Goal: Information Seeking & Learning: Check status

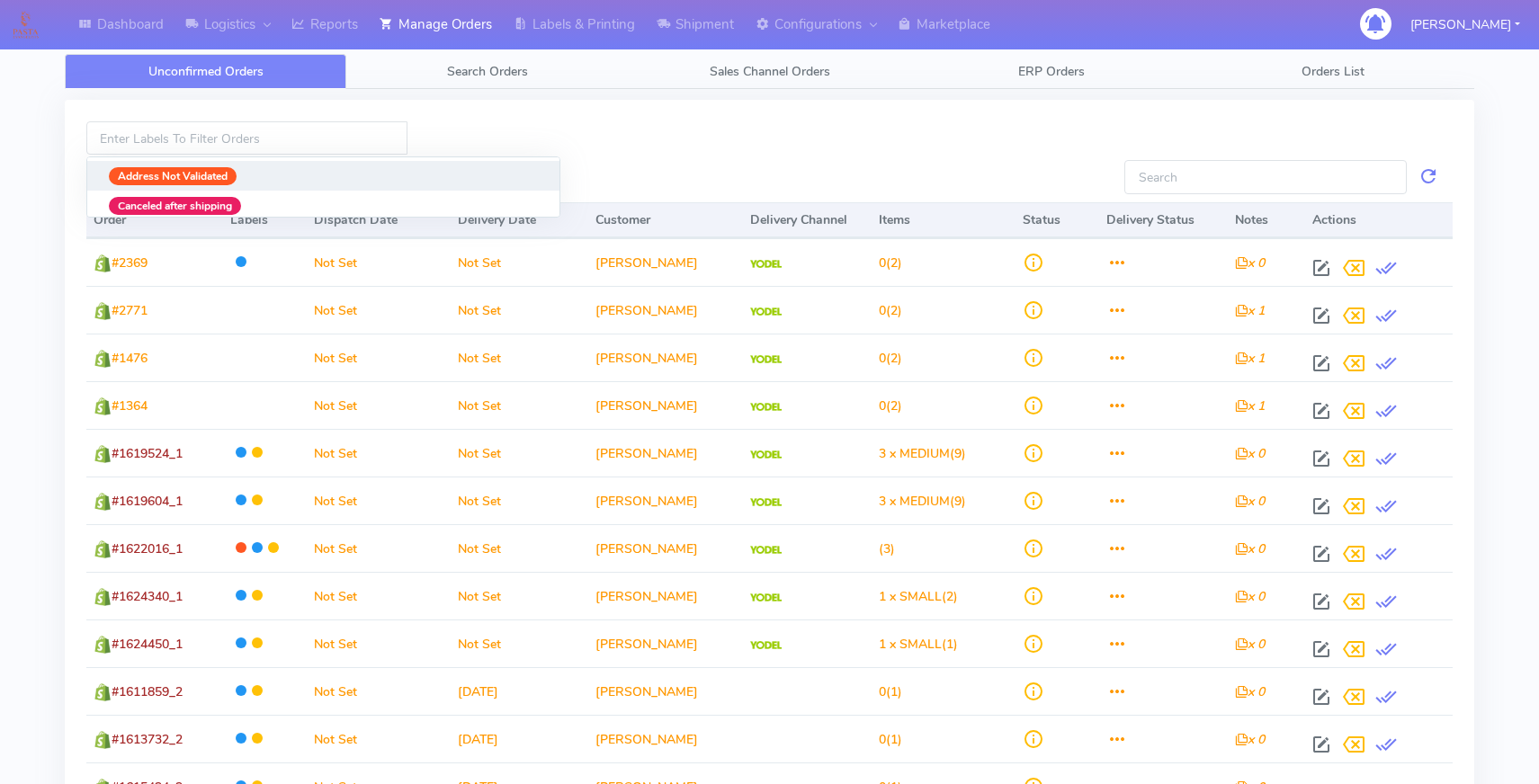
drag, startPoint x: 246, startPoint y: 137, endPoint x: 553, endPoint y: 104, distance: 308.8
click at [553, 104] on div "Address Not Validated Canceled after shipping Consignment cancelled DHL Collect…" at bounding box center [770, 564] width 1409 height 928
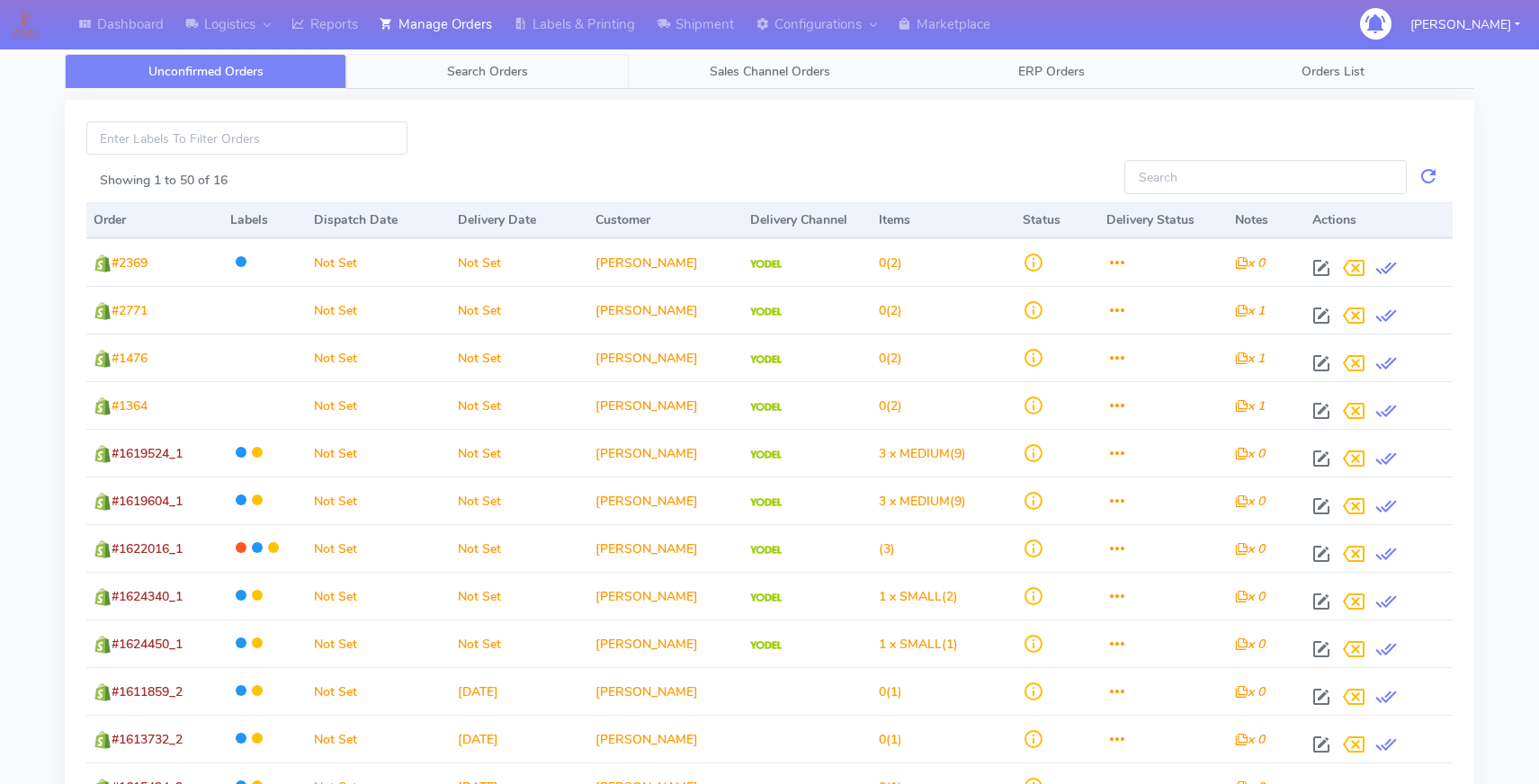
click at [544, 72] on link "Search Orders" at bounding box center [486, 71] width 281 height 35
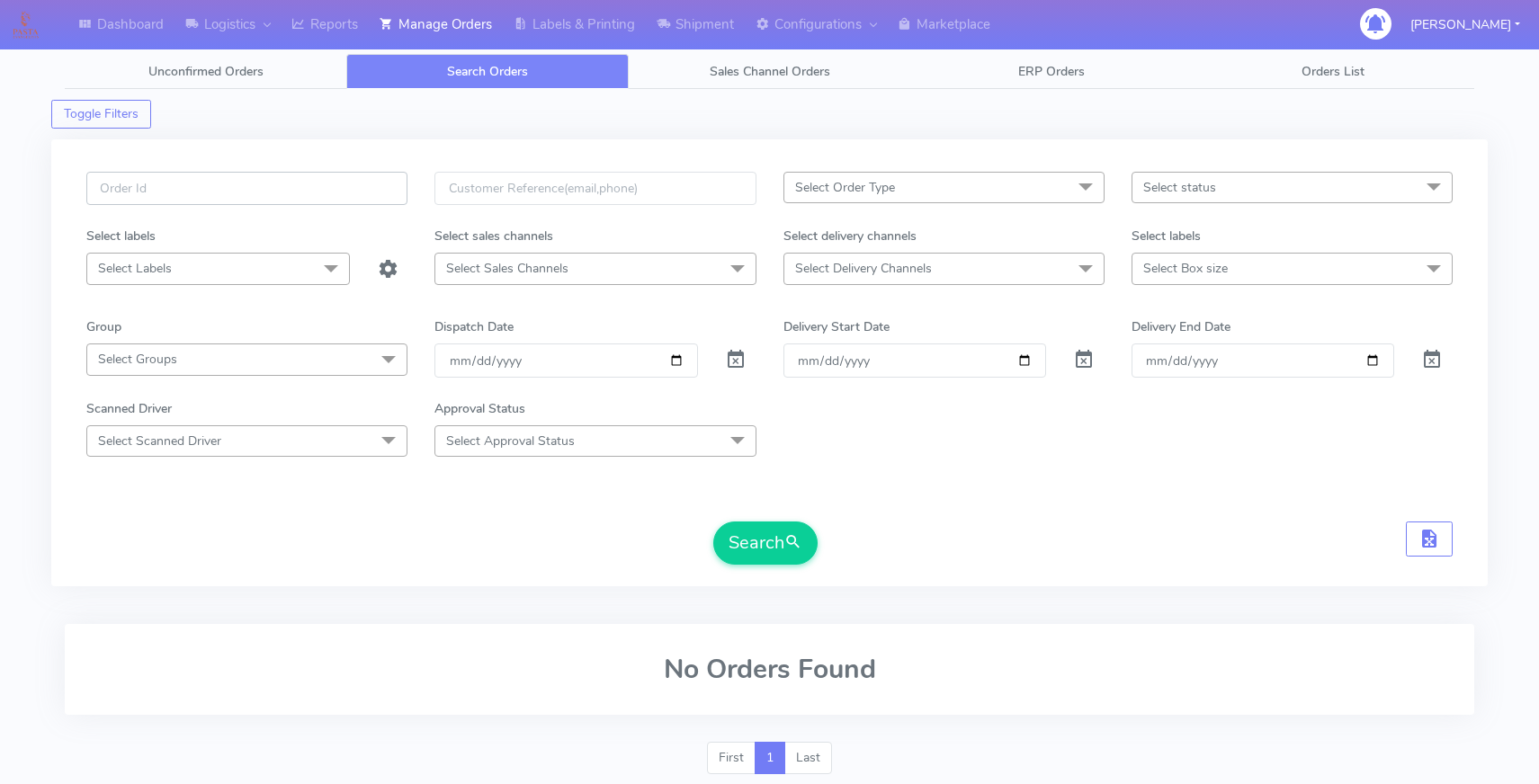
paste input "Pasta@2030!"
type input "Pasta@2030!"
drag, startPoint x: 582, startPoint y: 740, endPoint x: 398, endPoint y: 359, distance: 423.1
click at [582, 740] on div "No Orders Found" at bounding box center [769, 682] width 1436 height 118
click at [235, 207] on div at bounding box center [246, 199] width 348 height 55
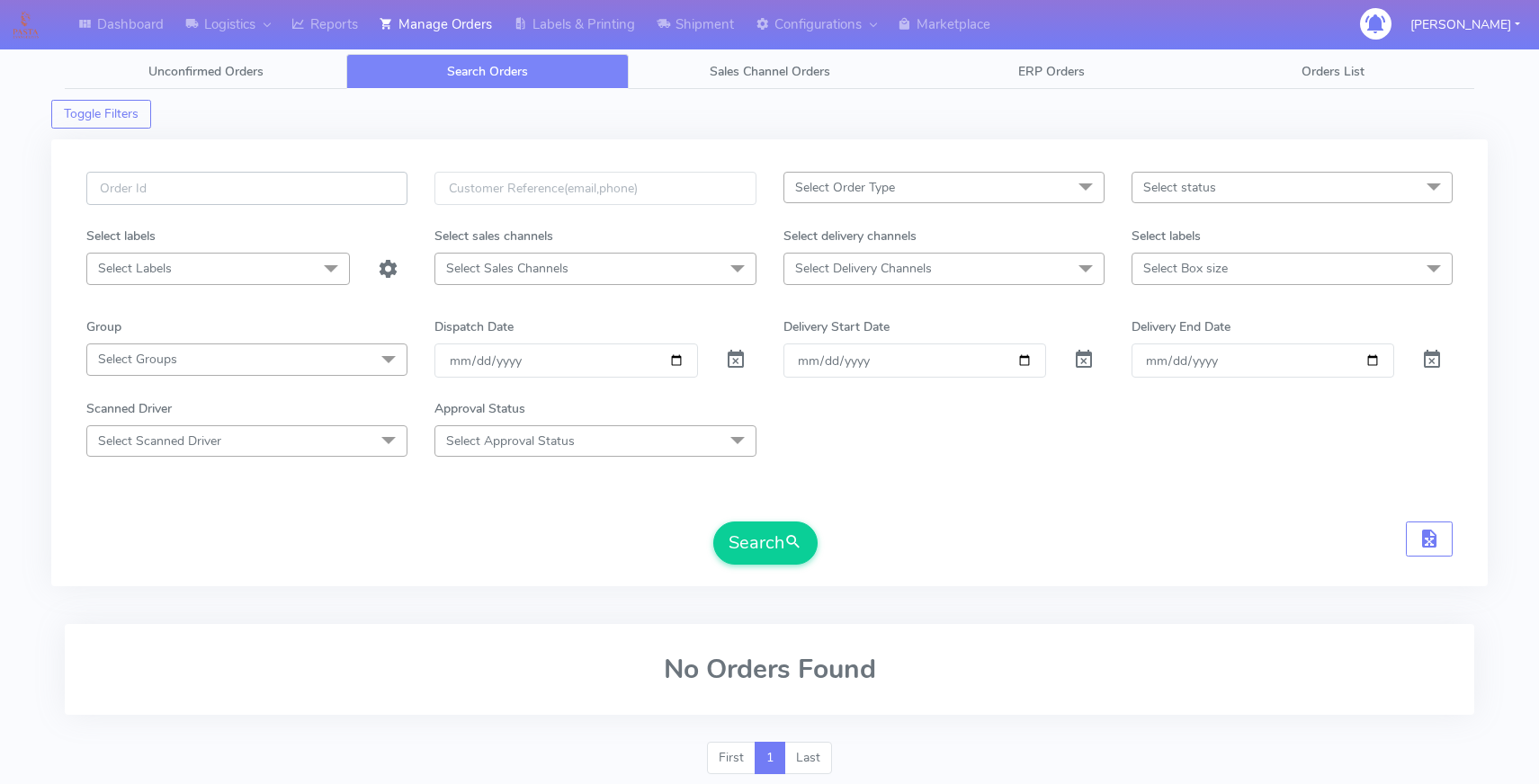
click at [240, 197] on input "text" at bounding box center [247, 188] width 321 height 33
paste input "#1621525"
click at [713, 521] on button "Search" at bounding box center [765, 543] width 104 height 44
click at [357, 726] on div "No Orders Found" at bounding box center [769, 682] width 1436 height 118
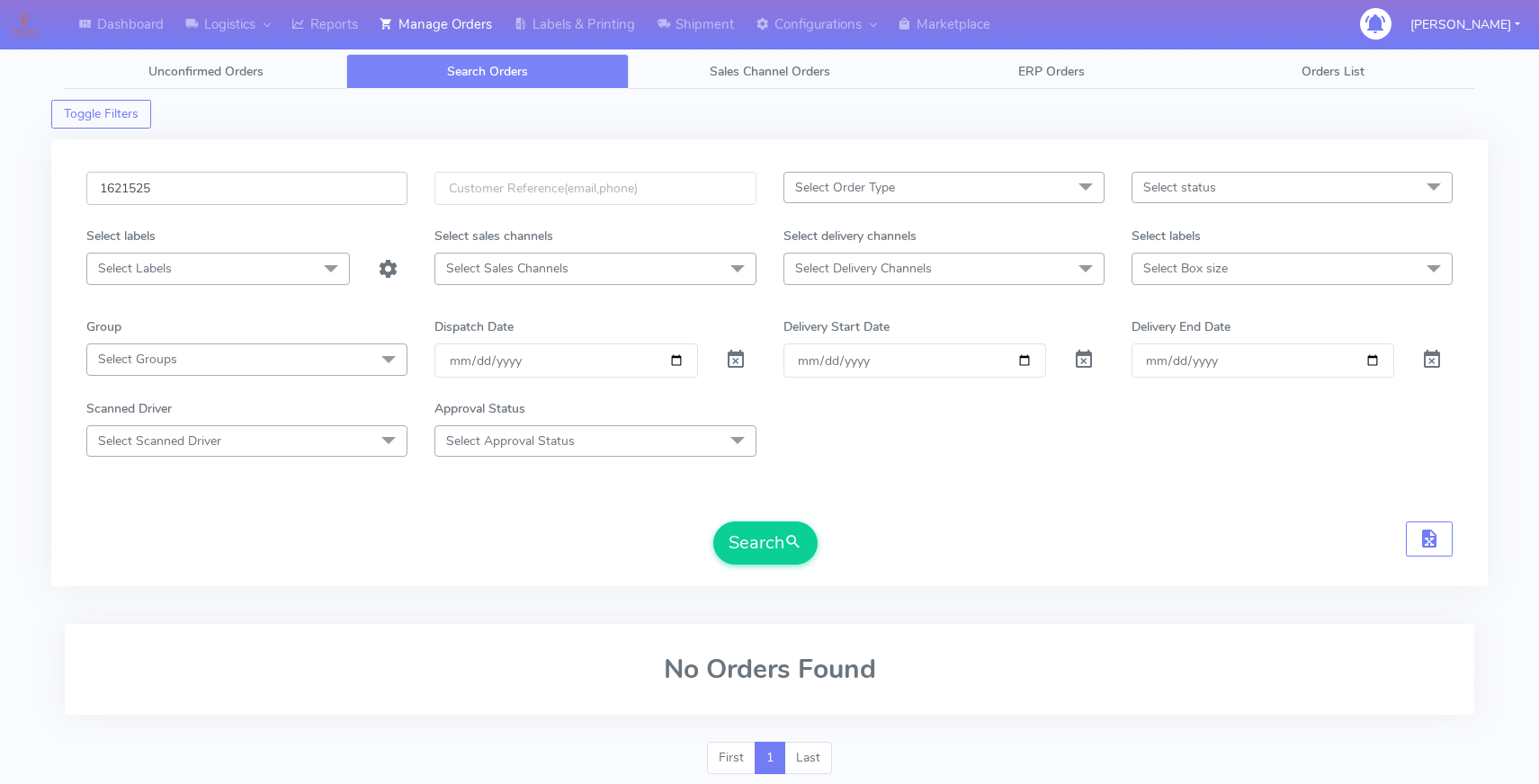
click at [120, 192] on input "1621525" at bounding box center [247, 188] width 321 height 33
paste input "18047"
type input "1618047"
click at [769, 546] on button "Search" at bounding box center [765, 543] width 104 height 44
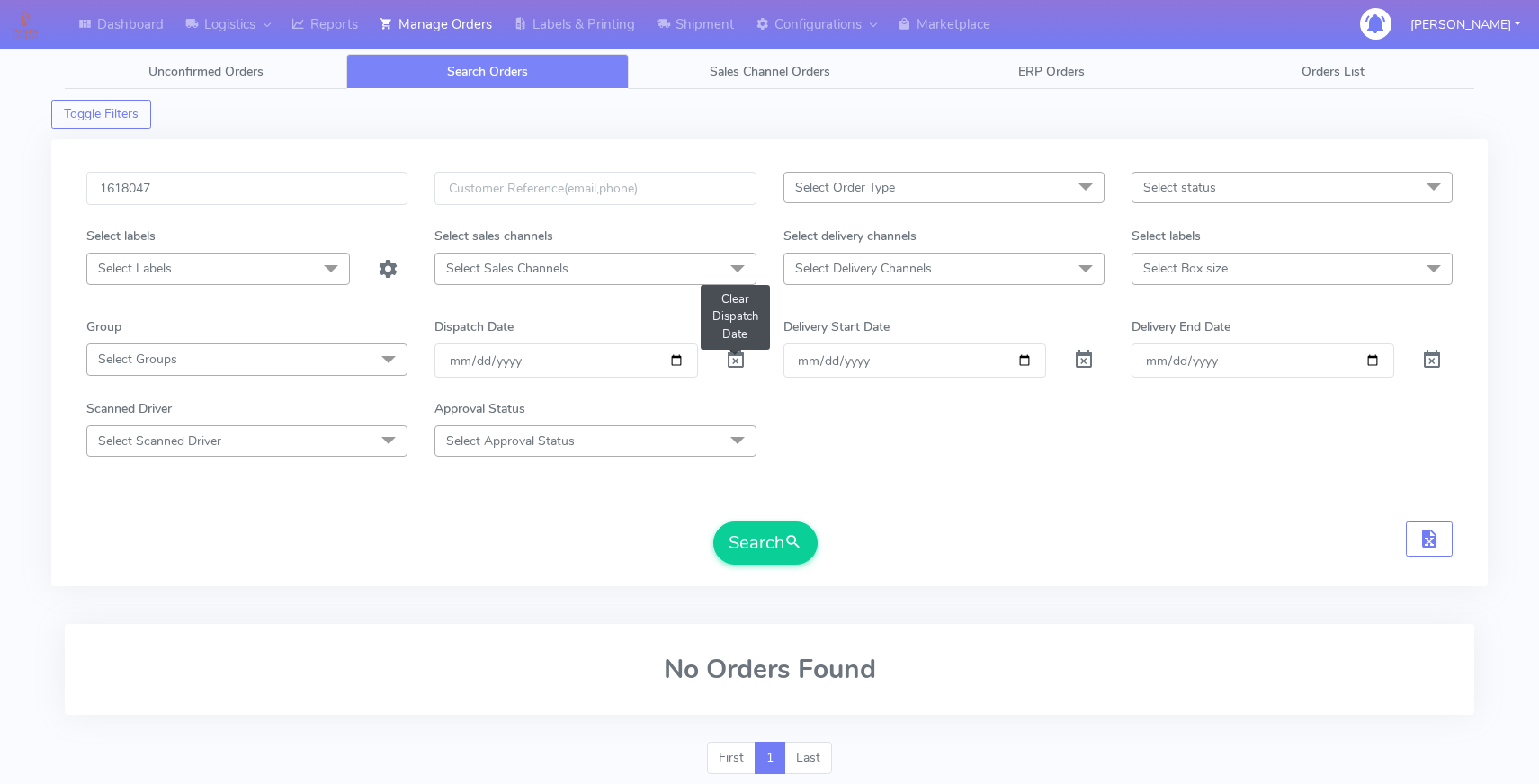
click at [738, 365] on span at bounding box center [735, 364] width 21 height 17
click at [755, 550] on button "Search" at bounding box center [765, 543] width 104 height 44
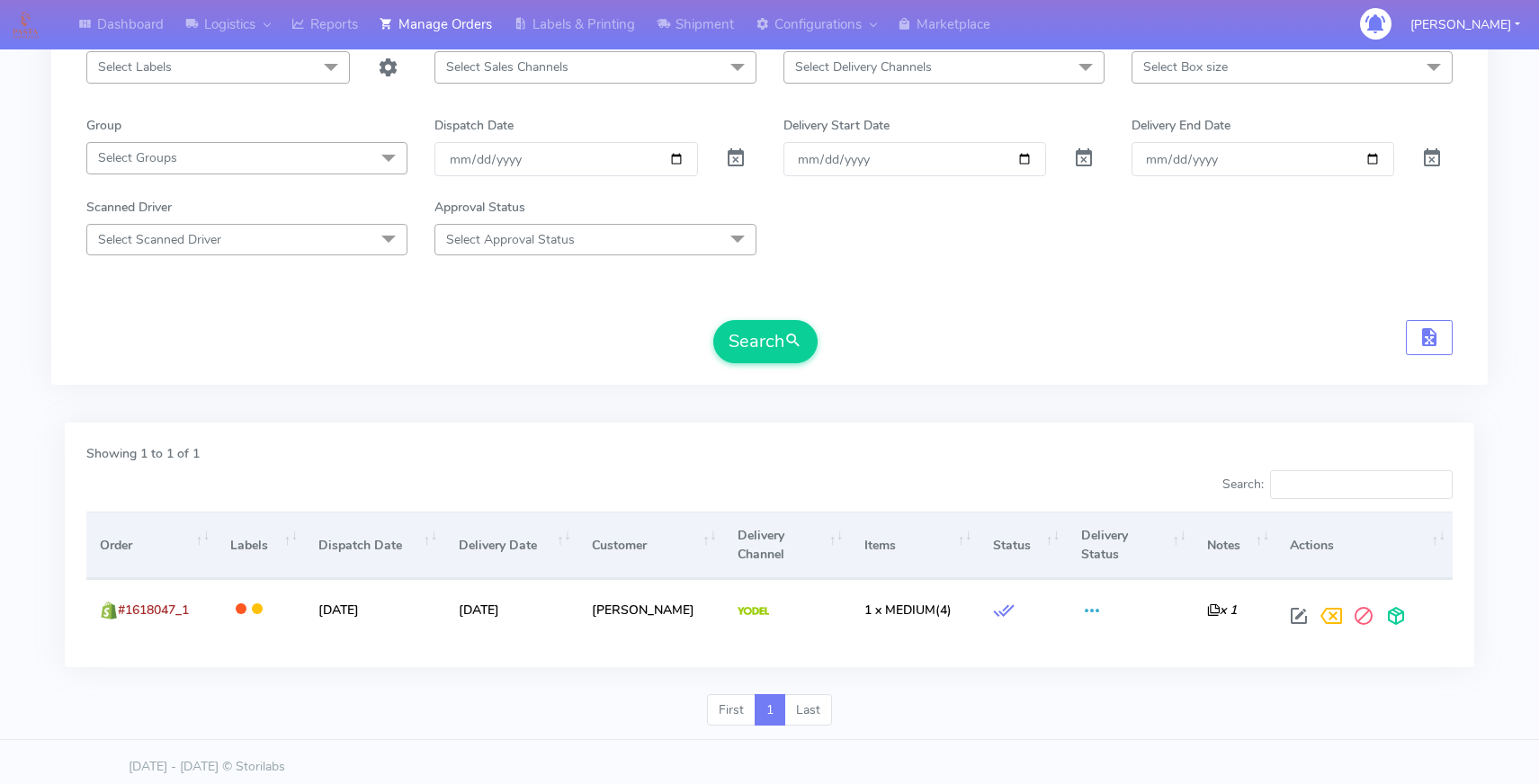
scroll to position [212, 0]
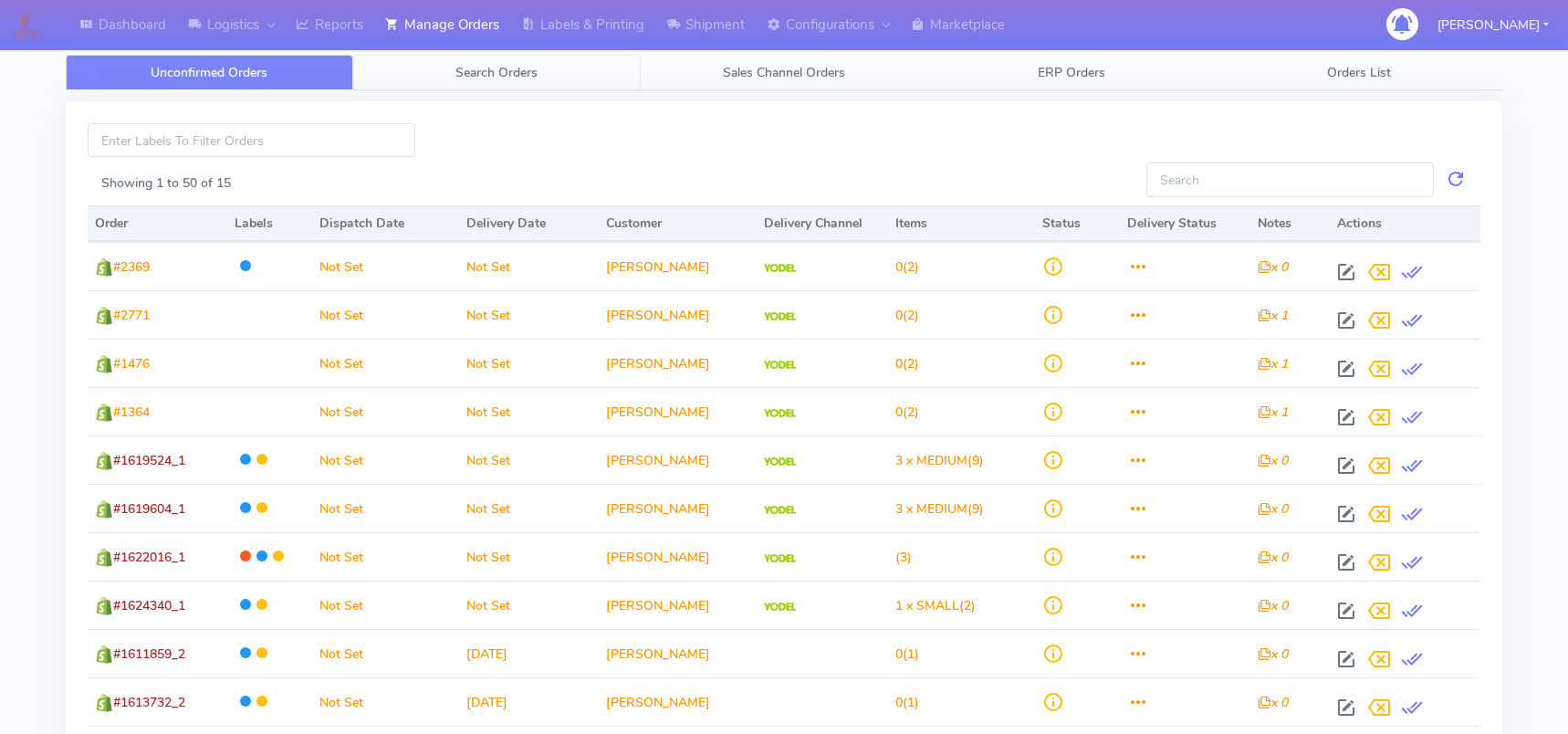
click at [440, 54] on div "Unconfirmed Orders Search Orders Sales Channel Orders ERP Orders Orders List Sh…" at bounding box center [784, 551] width 1436 height 1037
click at [444, 74] on link "Search Orders" at bounding box center [496, 73] width 287 height 36
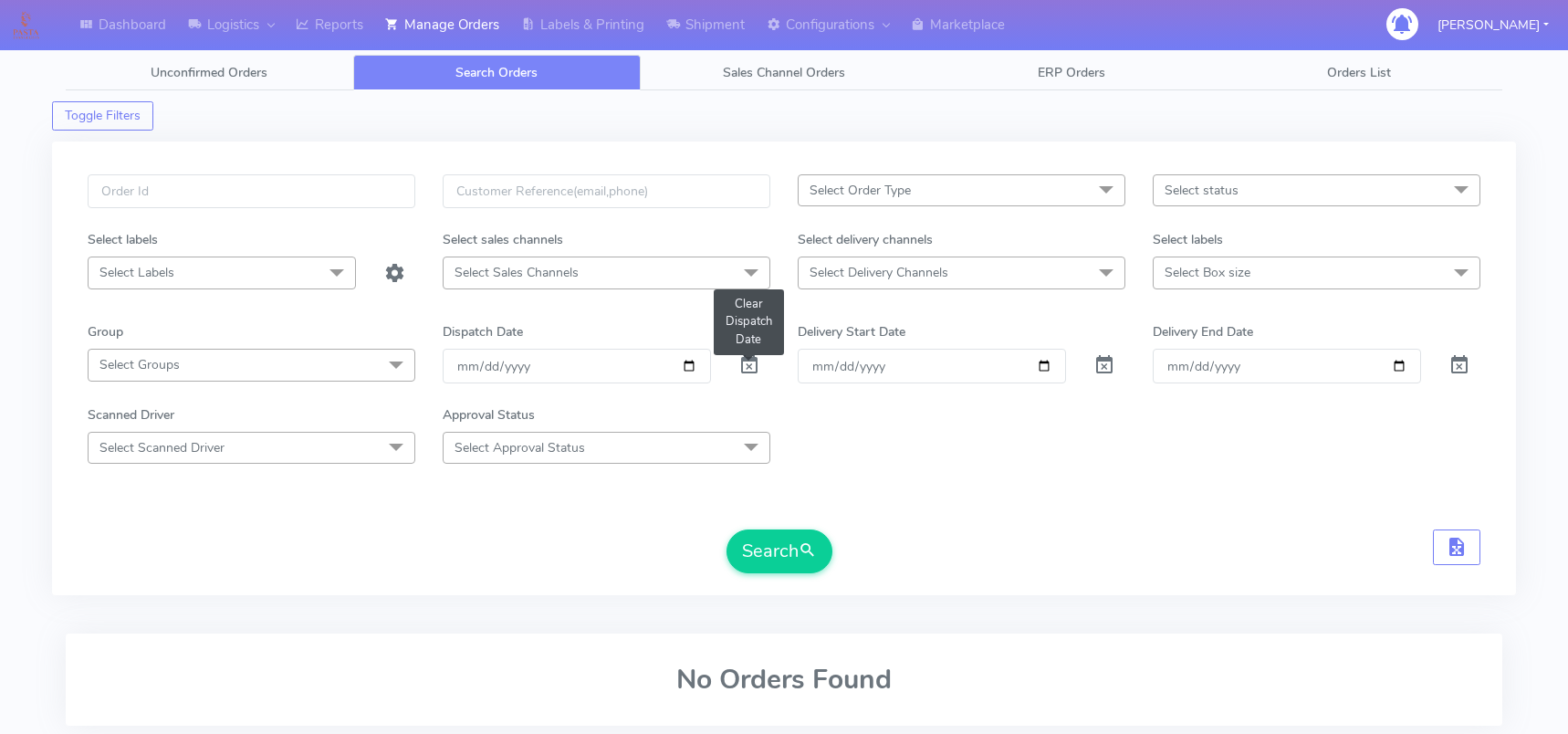
click at [755, 367] on span at bounding box center [749, 369] width 22 height 17
paste input "1619305"
type input "1619305"
click at [726, 530] on button "Search" at bounding box center [779, 551] width 105 height 44
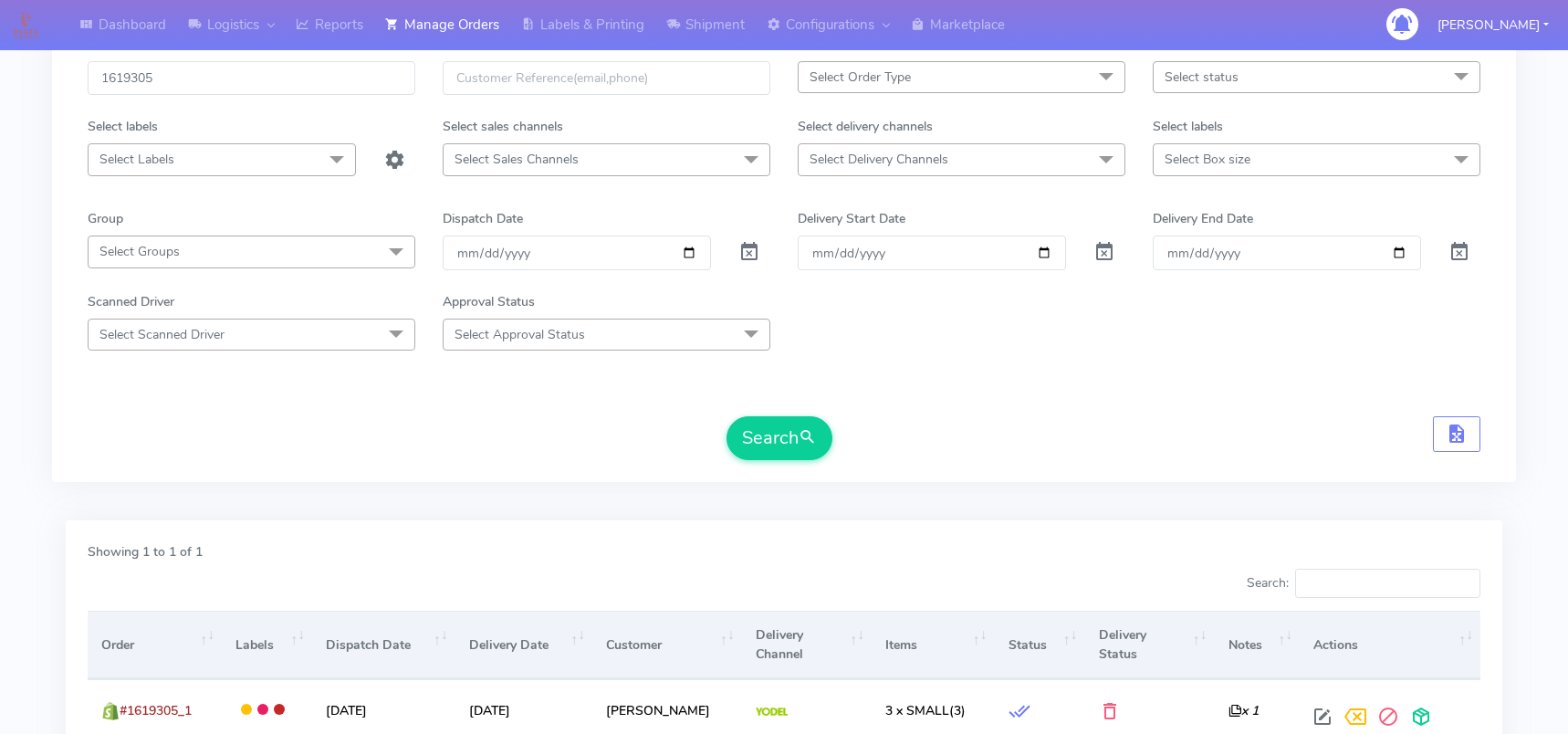
scroll to position [186, 0]
